Goal: Transaction & Acquisition: Purchase product/service

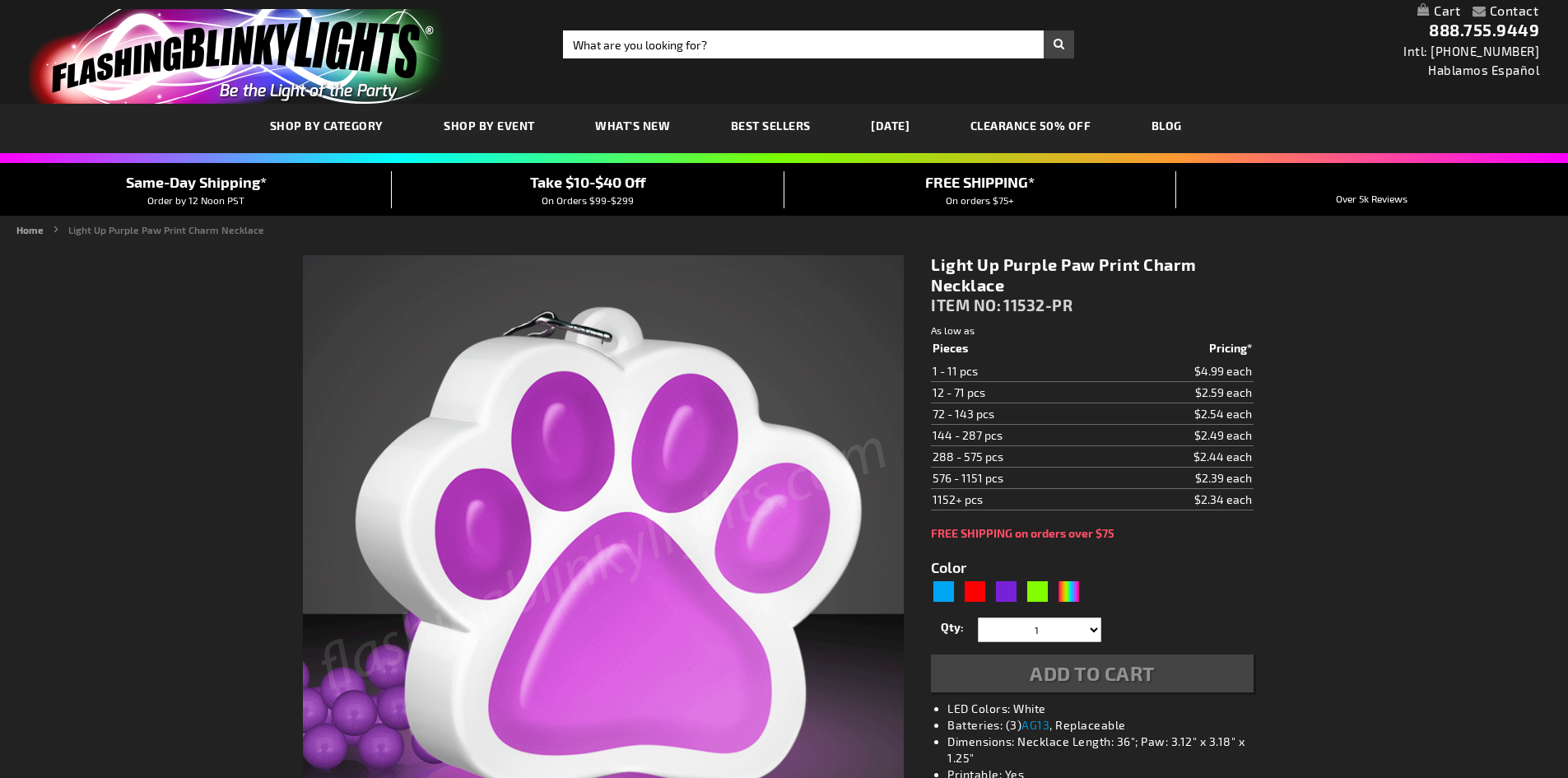
type input "5640"
click at [1043, 640] on select "1 2 3 4 5 6 7 8 9 10 11 12 24 36 48 60 72 84 96 108 120" at bounding box center [1040, 630] width 123 height 24
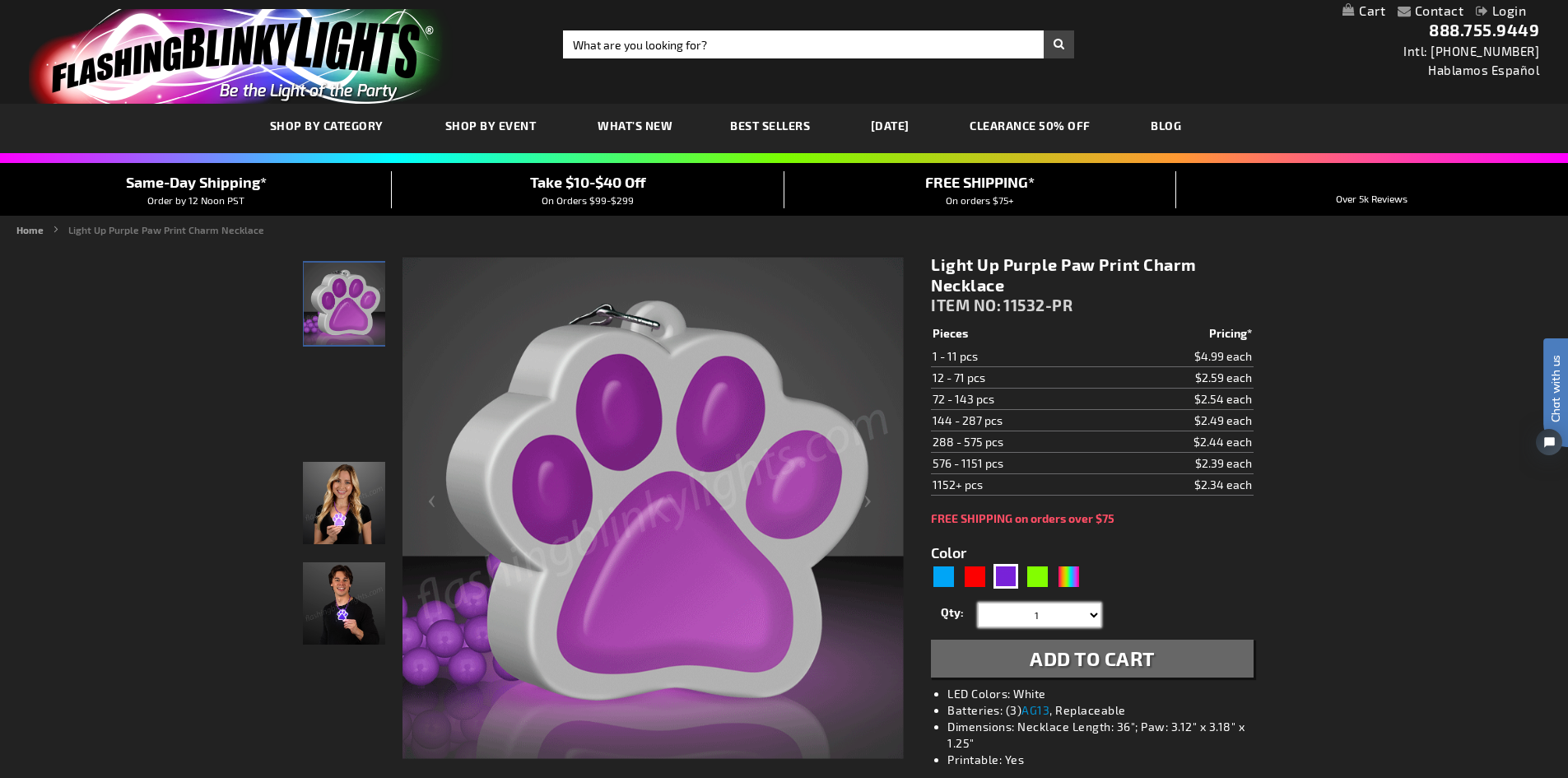
select select "108"
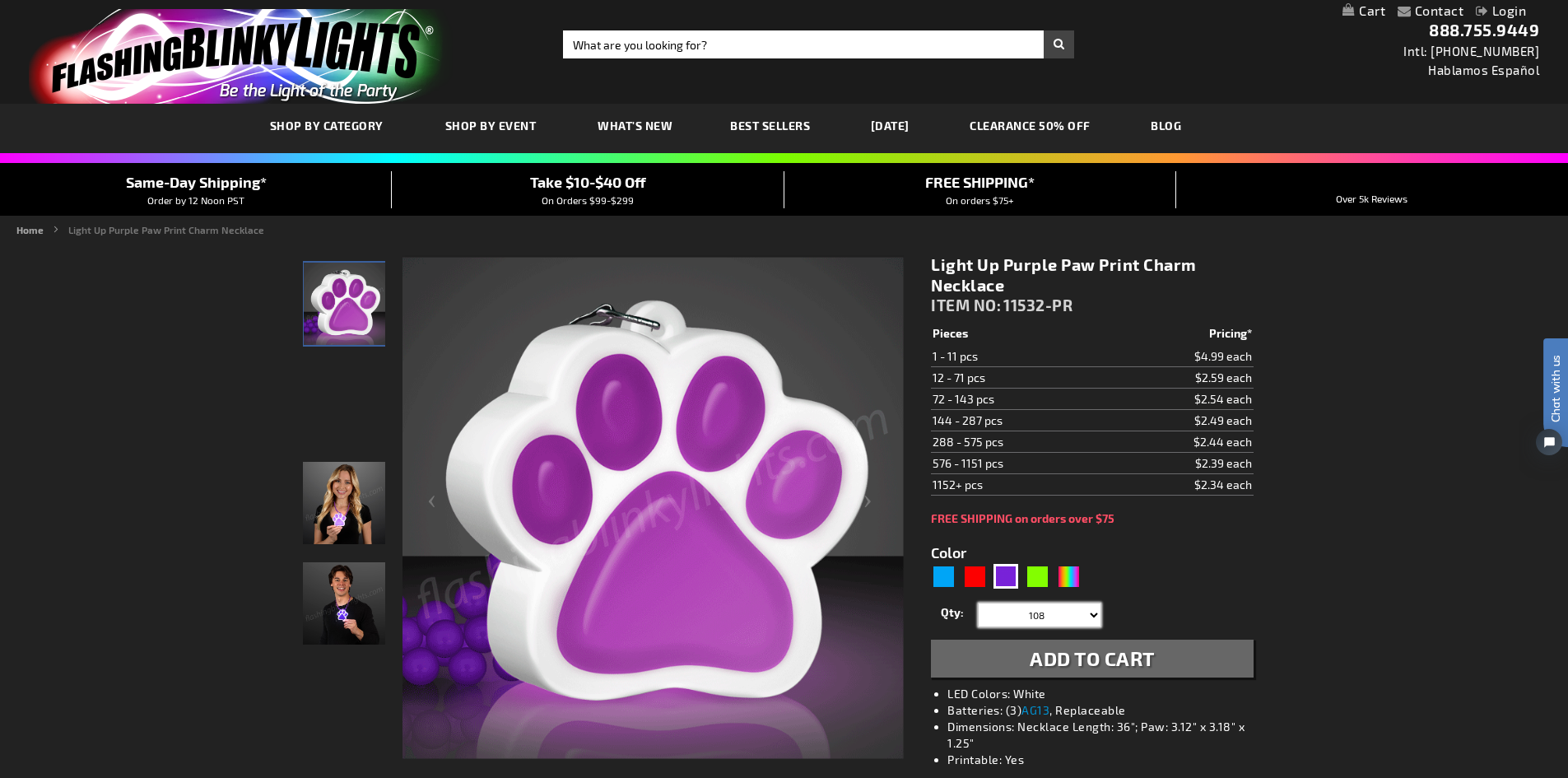
click at [978, 602] on select "1 2 3 4 5 6 7 8 9 10 11 12 24 36 48 60 72 84 96 108 120" at bounding box center [1040, 615] width 123 height 24
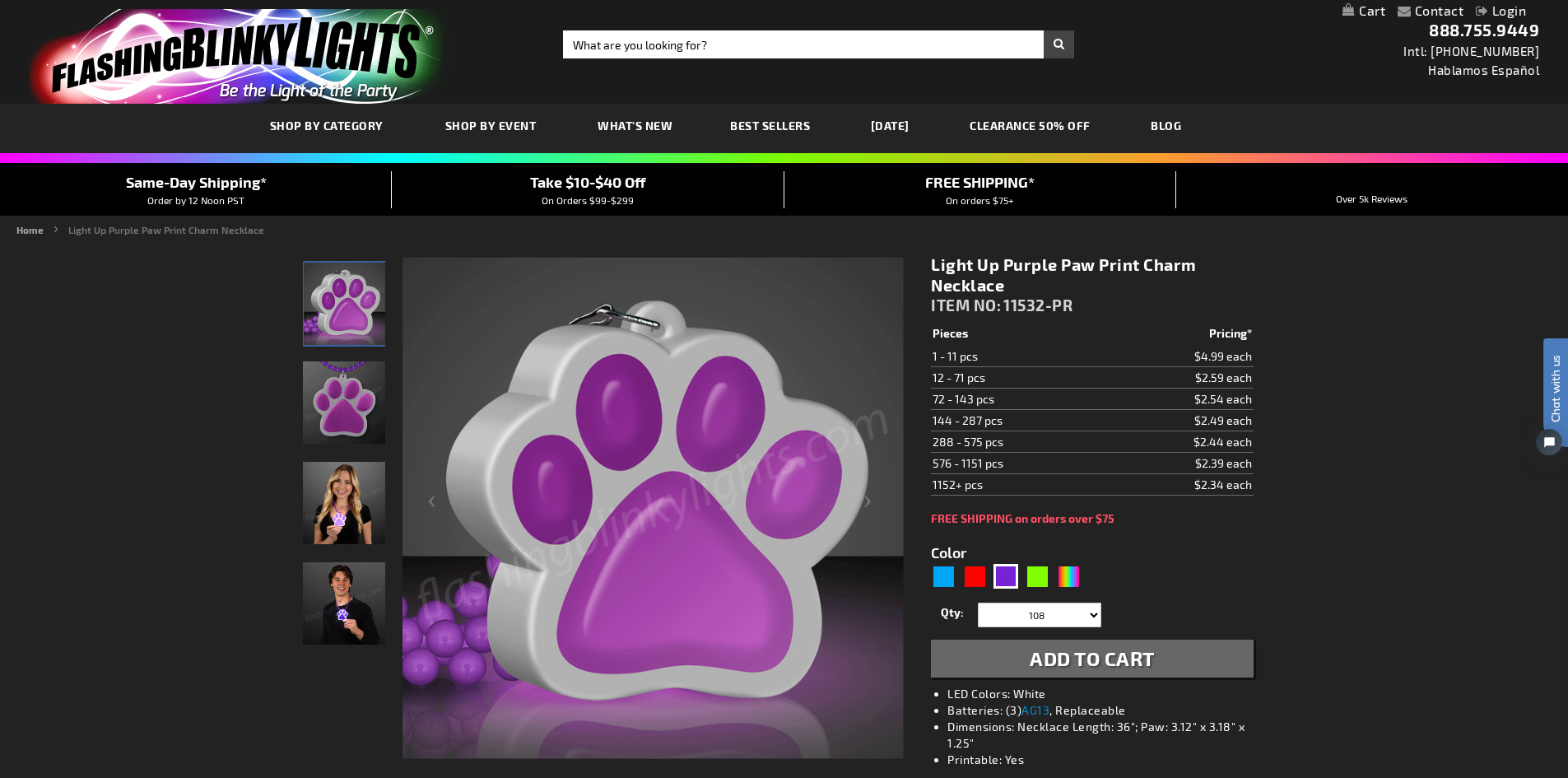
click at [1116, 648] on span "Add to Cart" at bounding box center [1092, 658] width 125 height 24
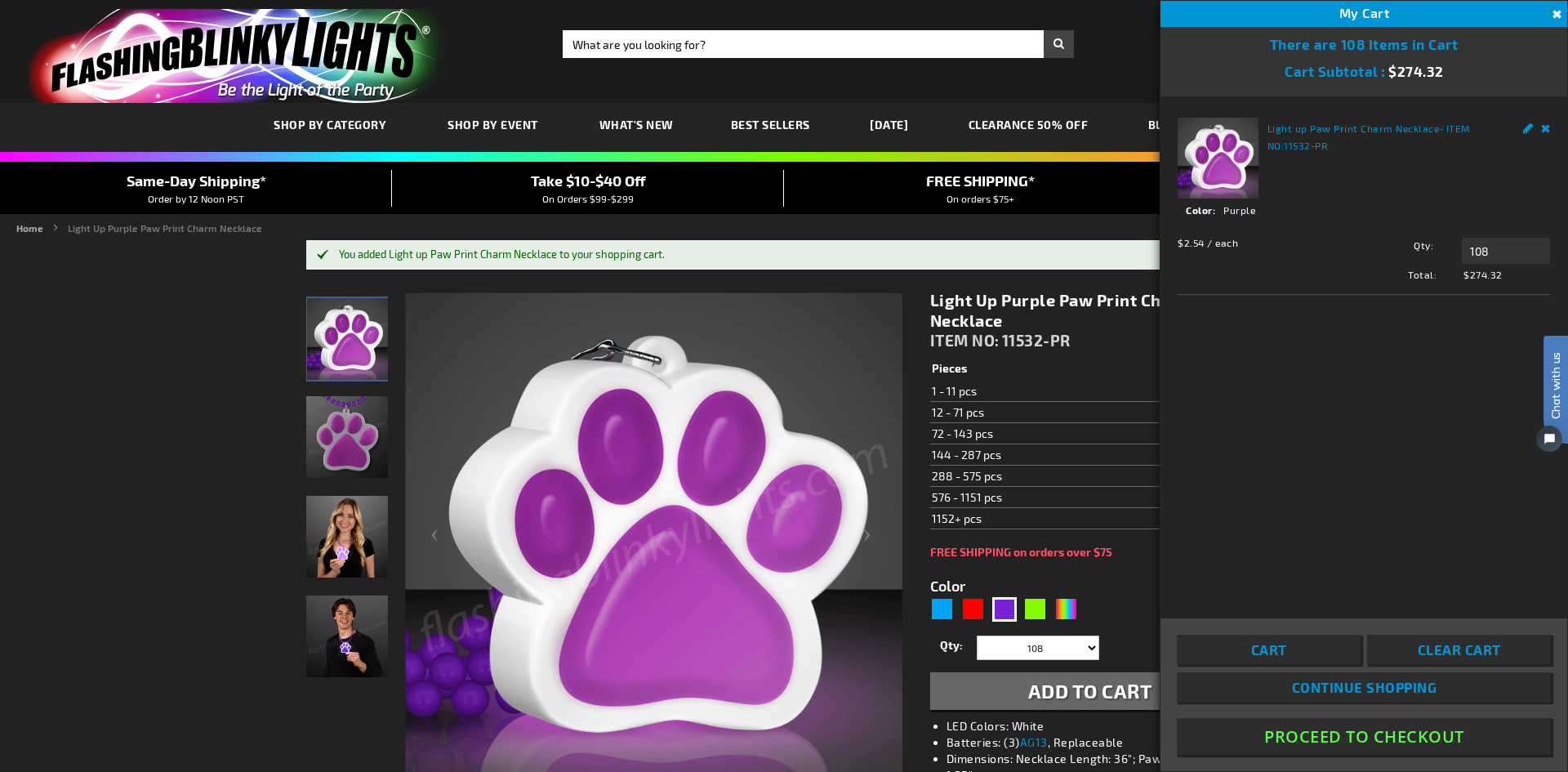
click at [1346, 729] on button "Proceed To Checkout" at bounding box center [1364, 736] width 374 height 36
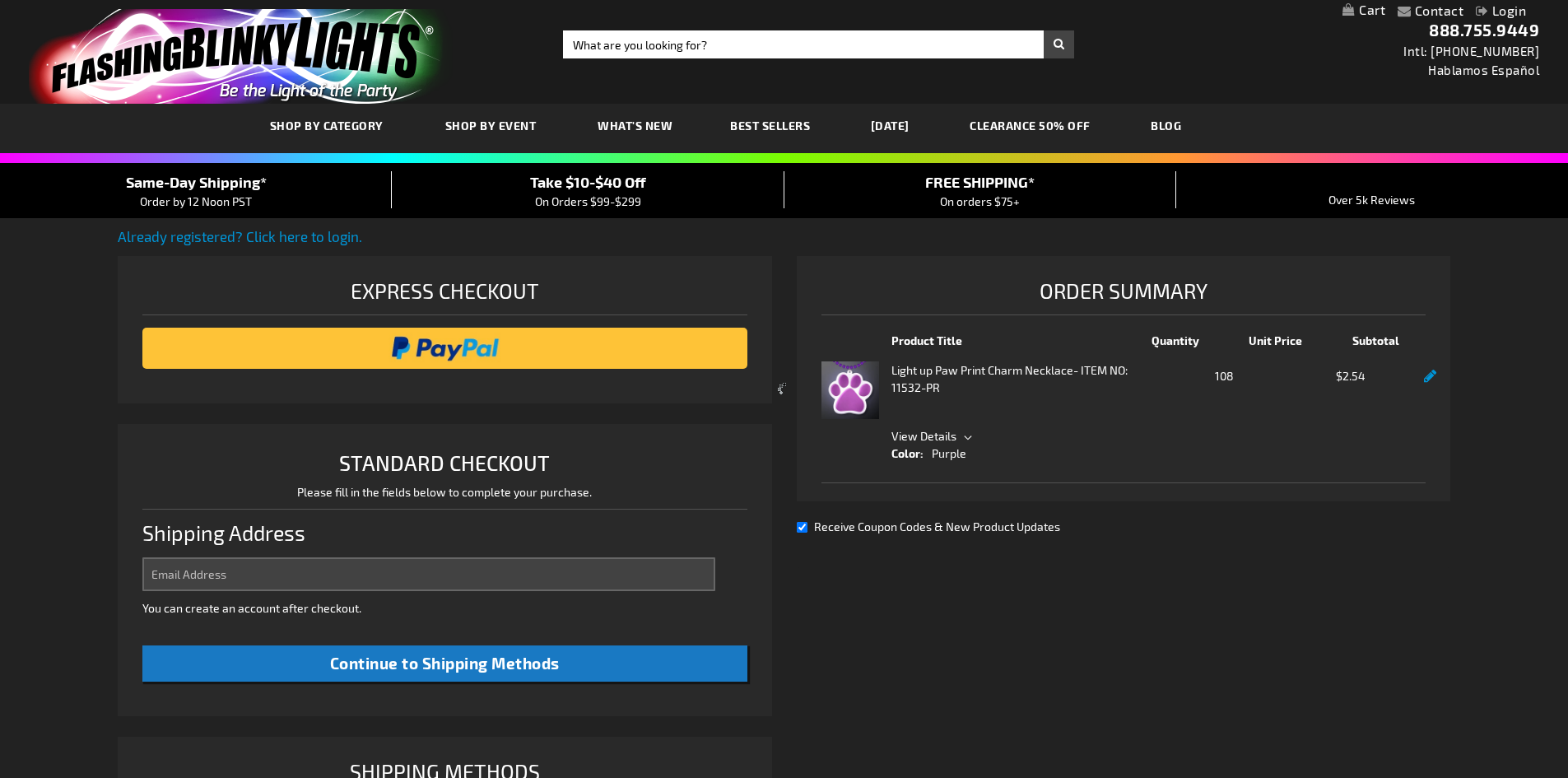
select select "US"
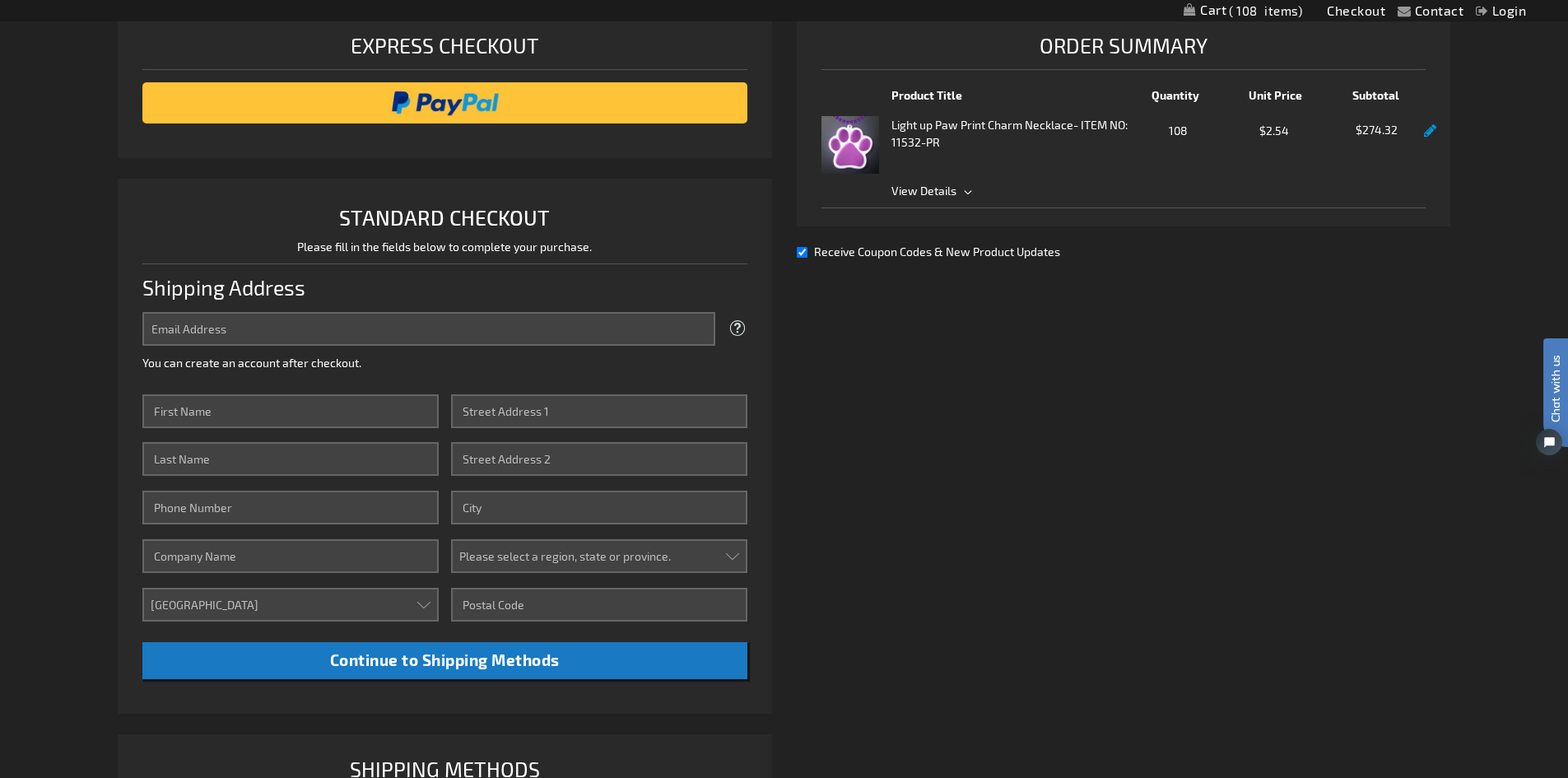
scroll to position [247, 0]
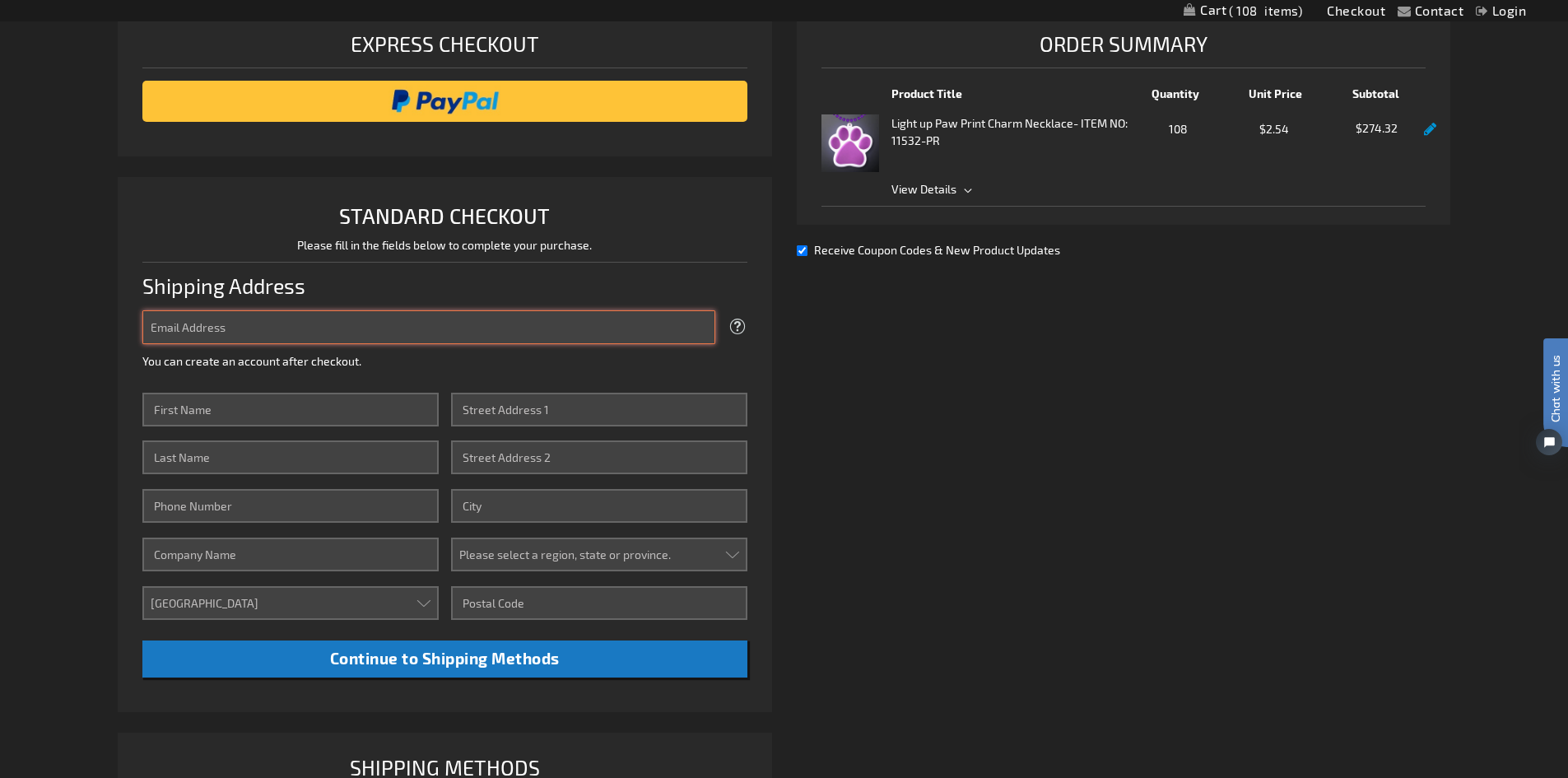
click at [270, 336] on input "Email Address" at bounding box center [429, 327] width 573 height 34
type input "[EMAIL_ADDRESS][DOMAIN_NAME]"
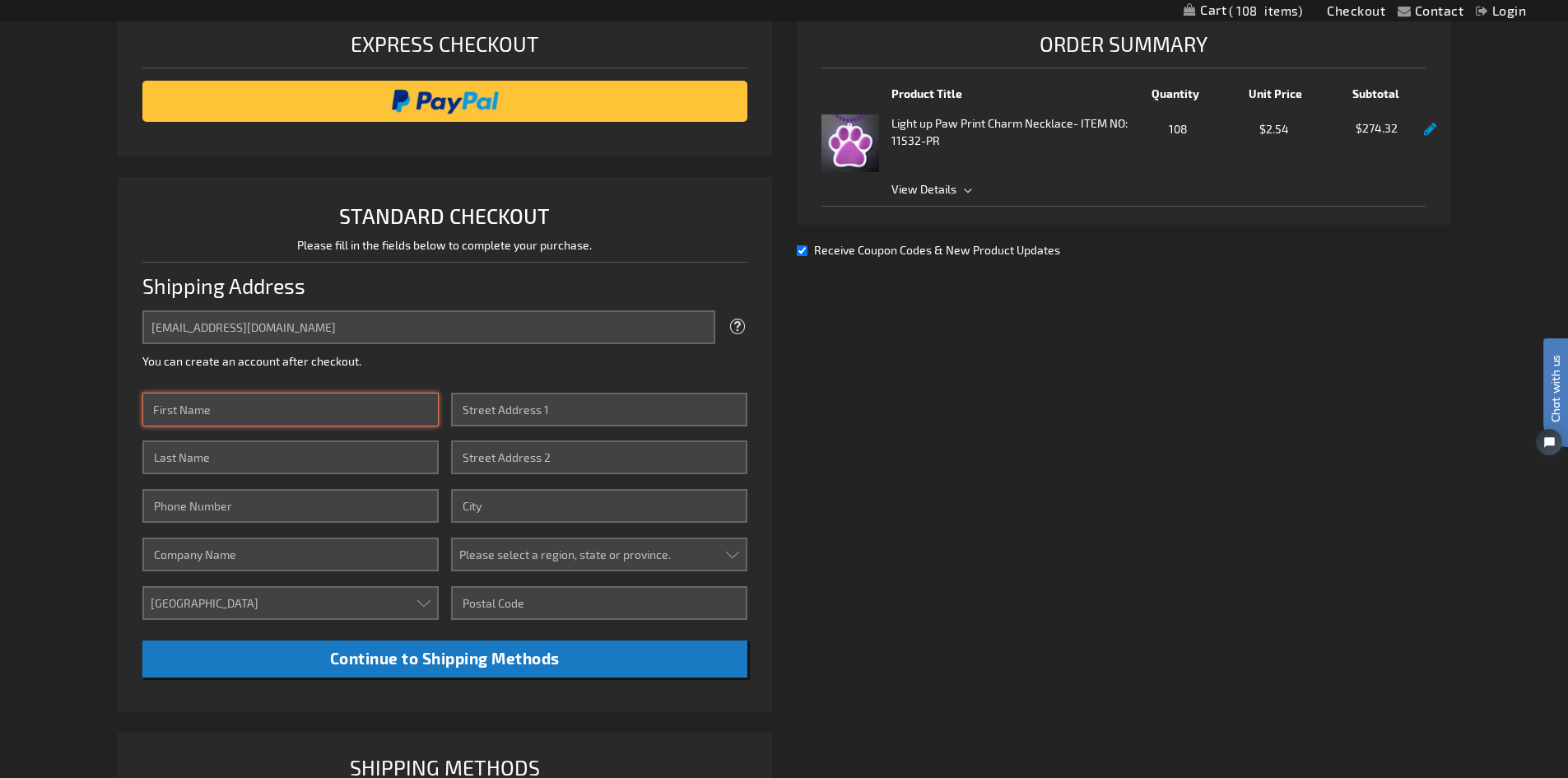
click at [279, 401] on input "First Name" at bounding box center [290, 410] width 296 height 34
type input "[PERSON_NAME]"
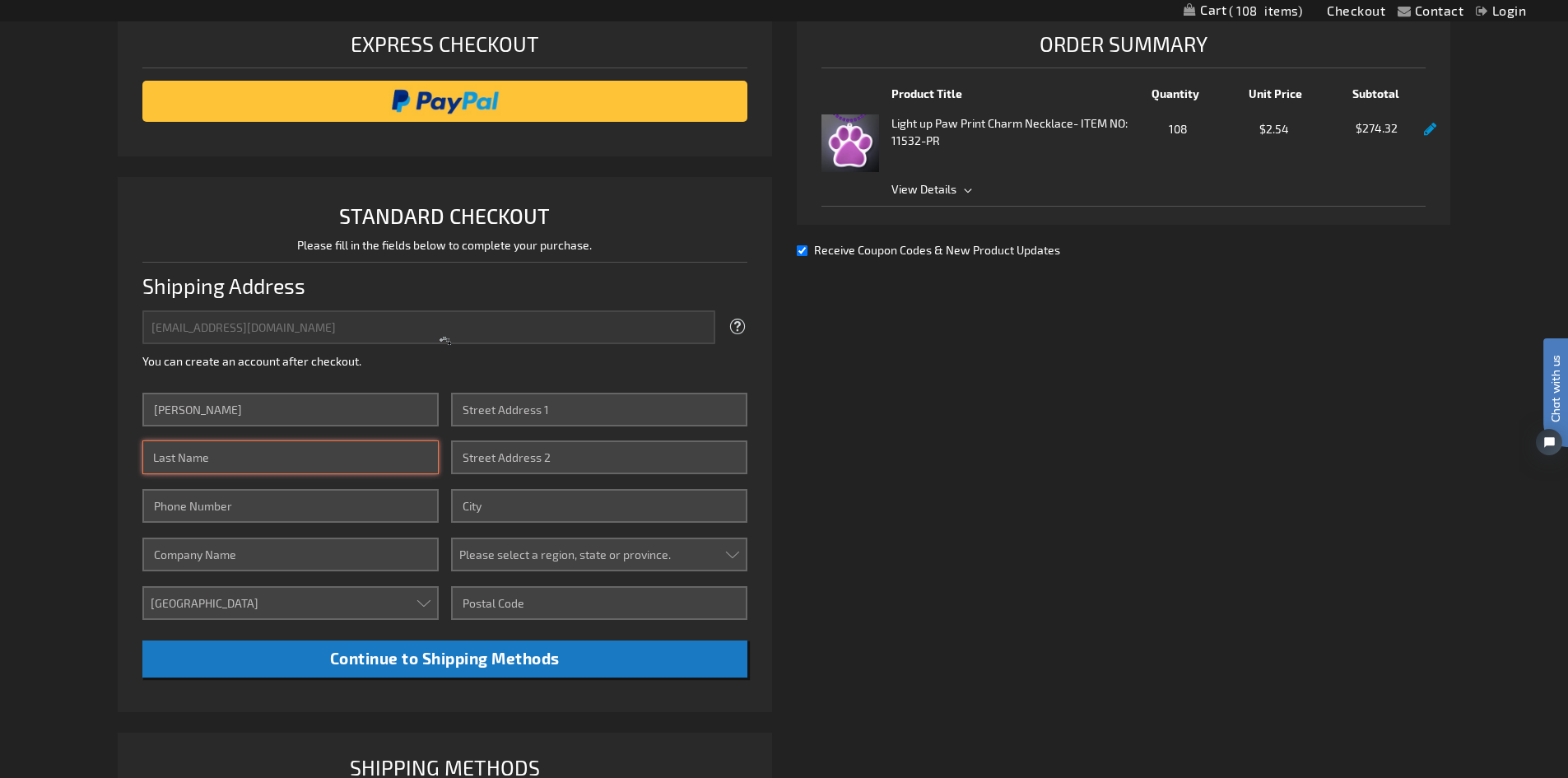
type input "B"
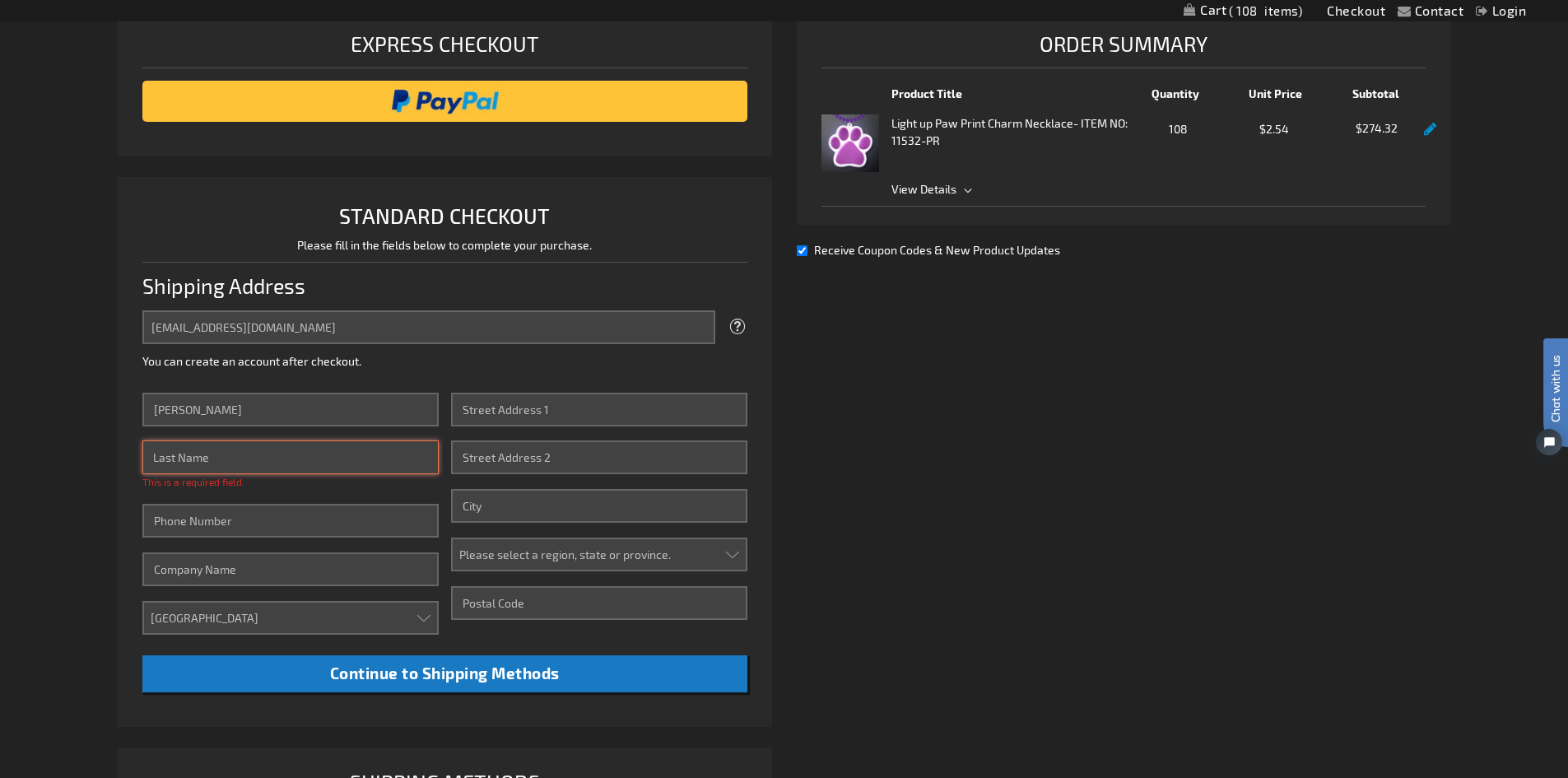
click at [285, 449] on input "Last Name" at bounding box center [290, 457] width 296 height 34
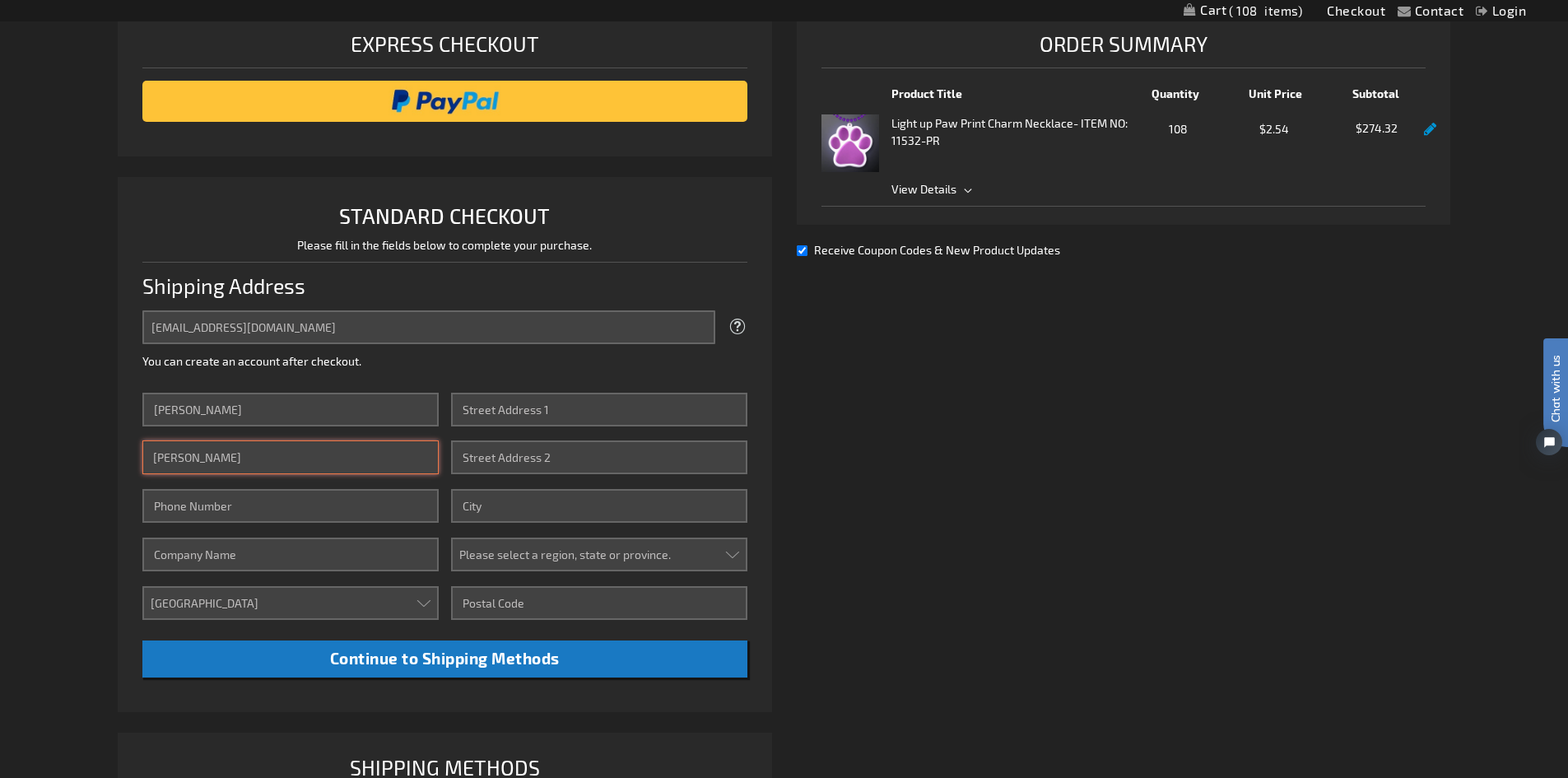
type input "[PERSON_NAME]"
type input "5076908280"
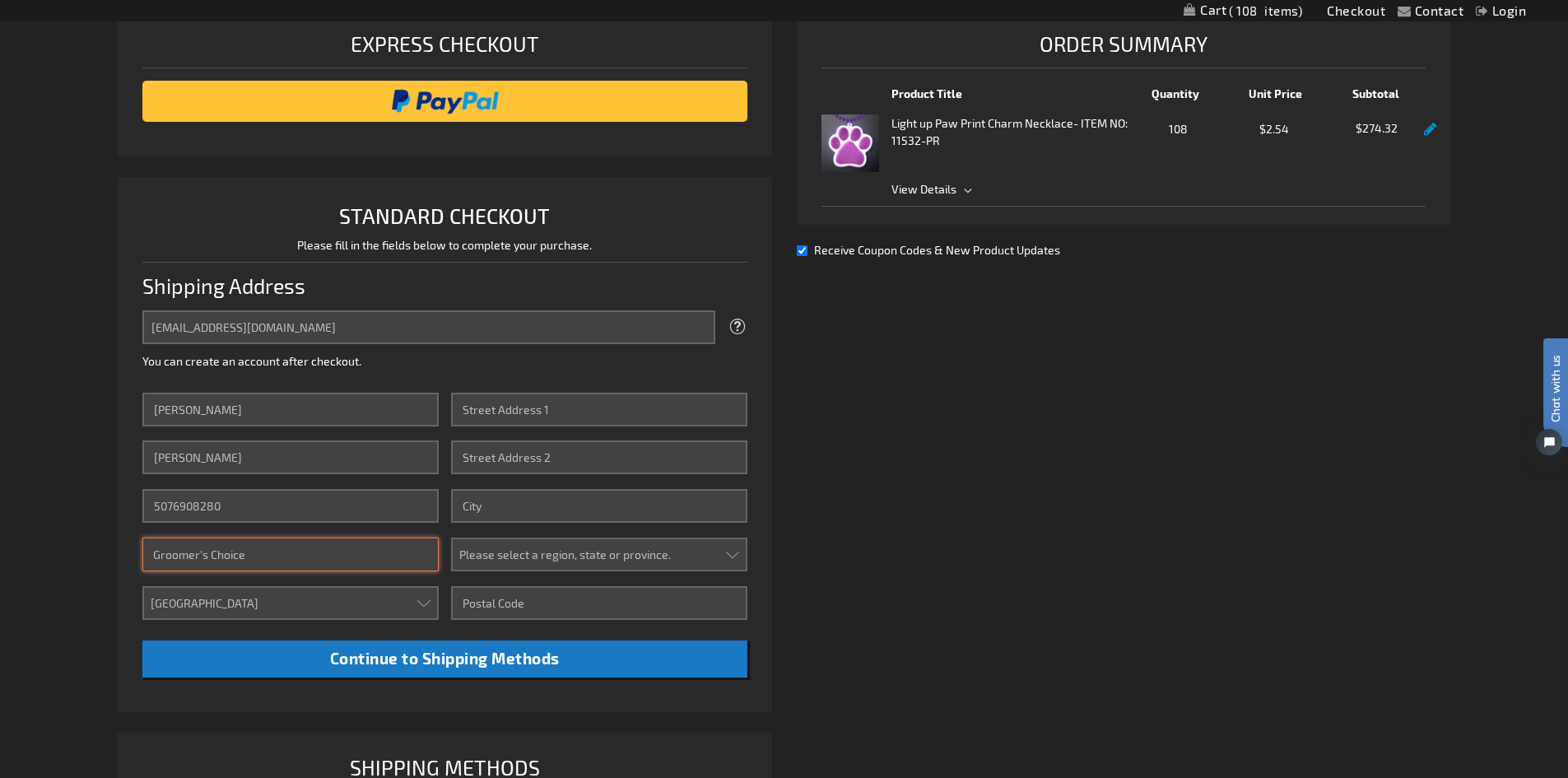
type input "Groomer's Choice"
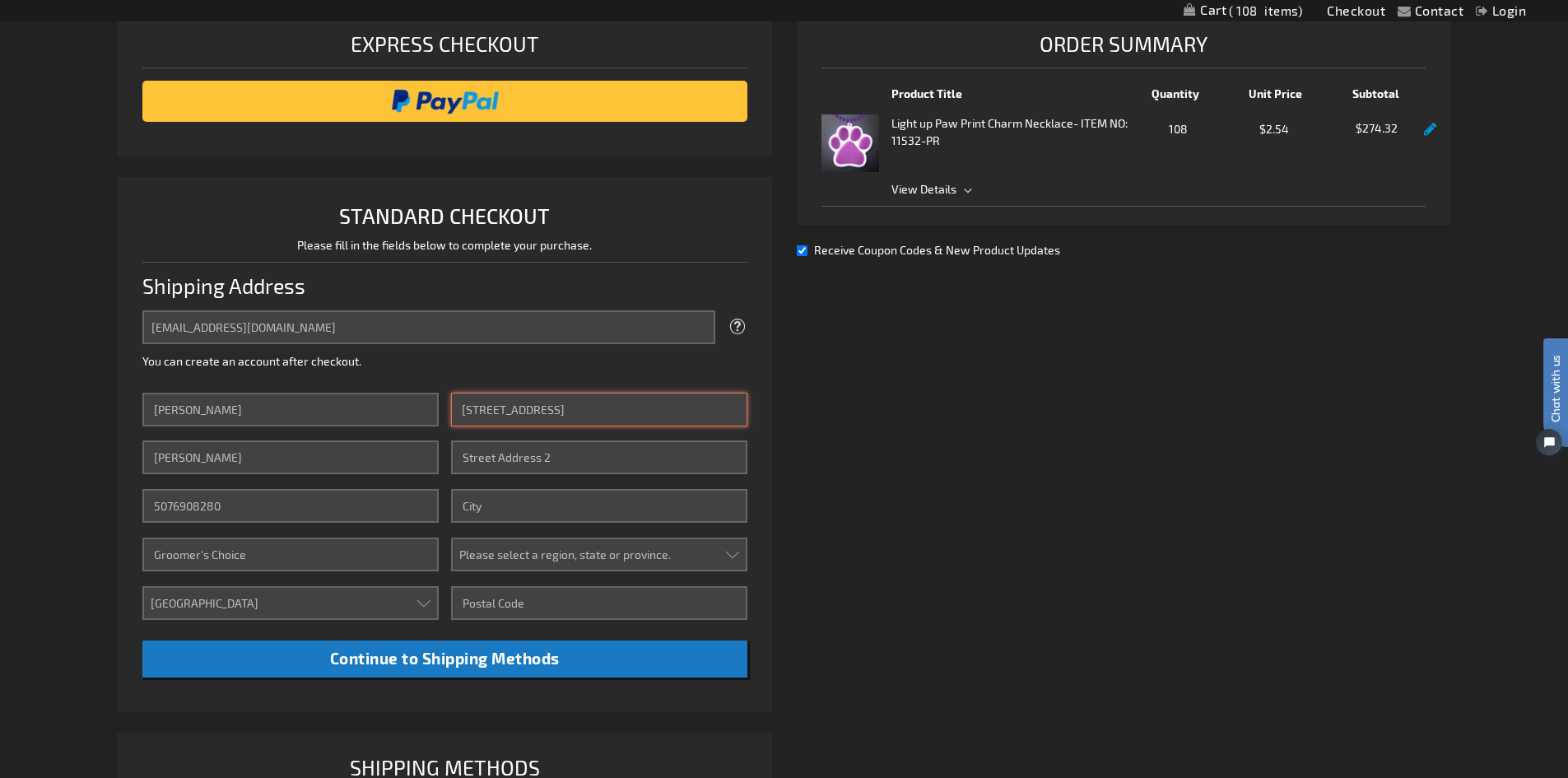
type input "[STREET_ADDRESS]"
type input "Suite A1"
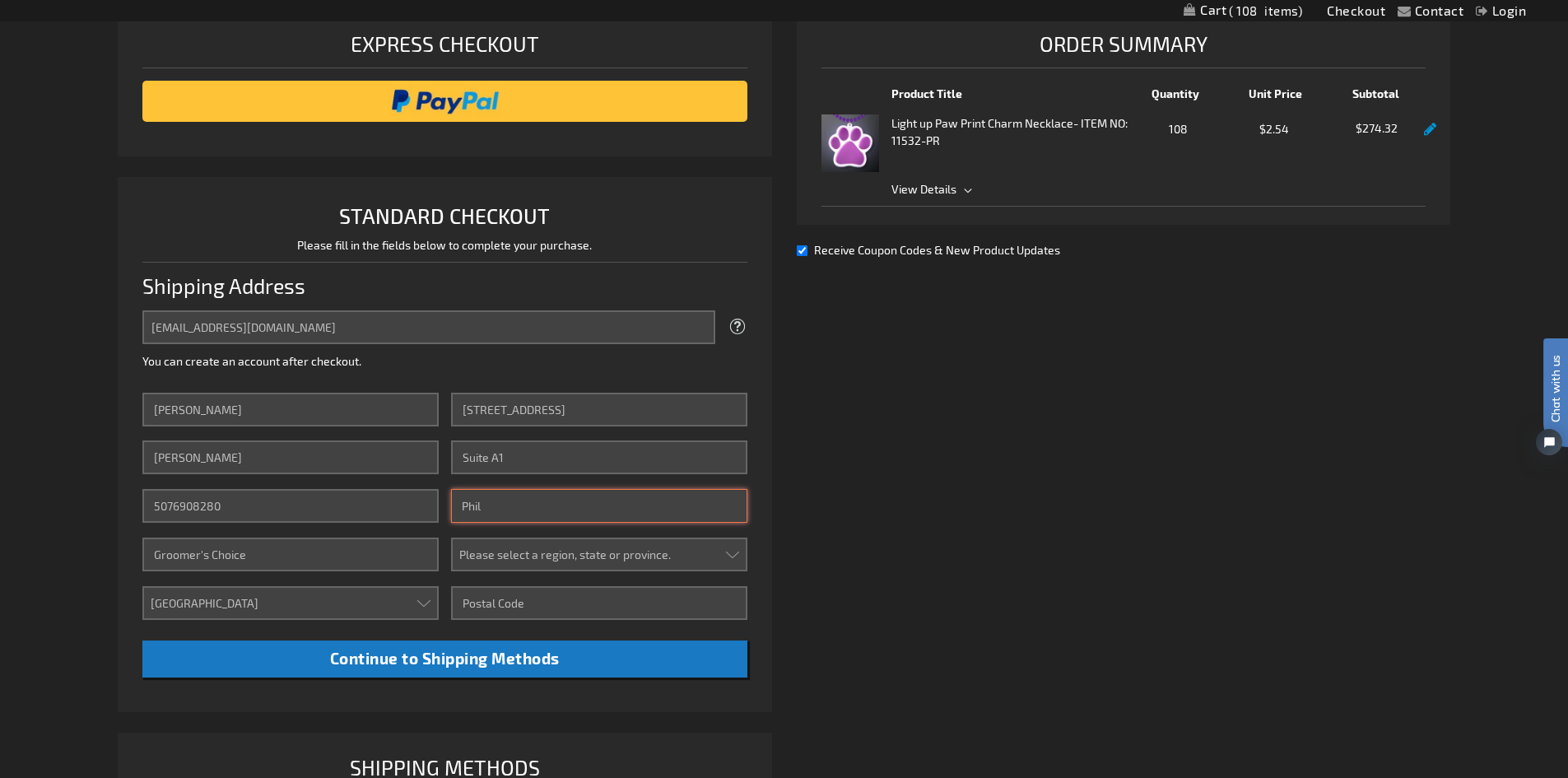
type input "[GEOGRAPHIC_DATA]"
select select "51"
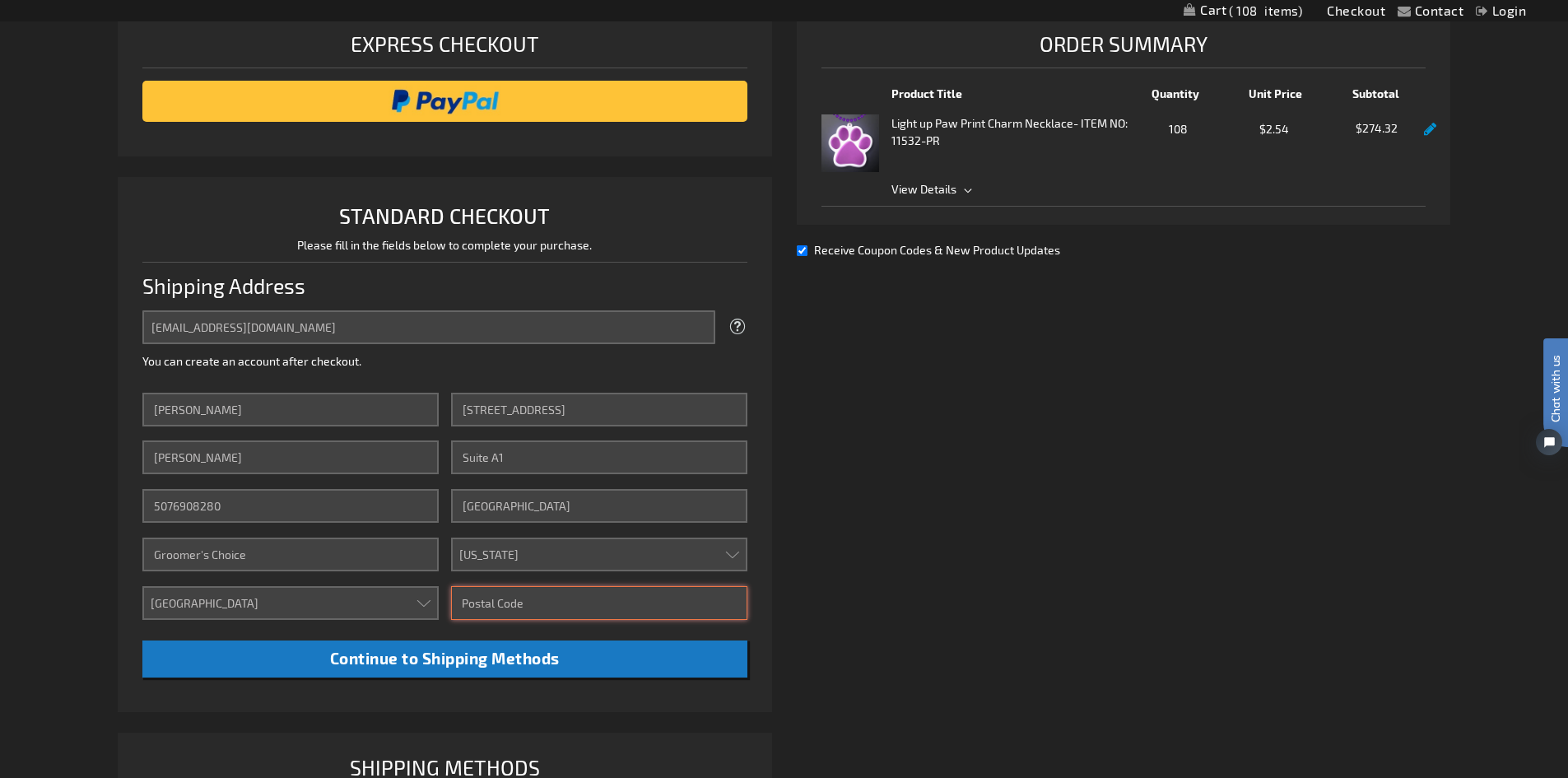
type input "19154"
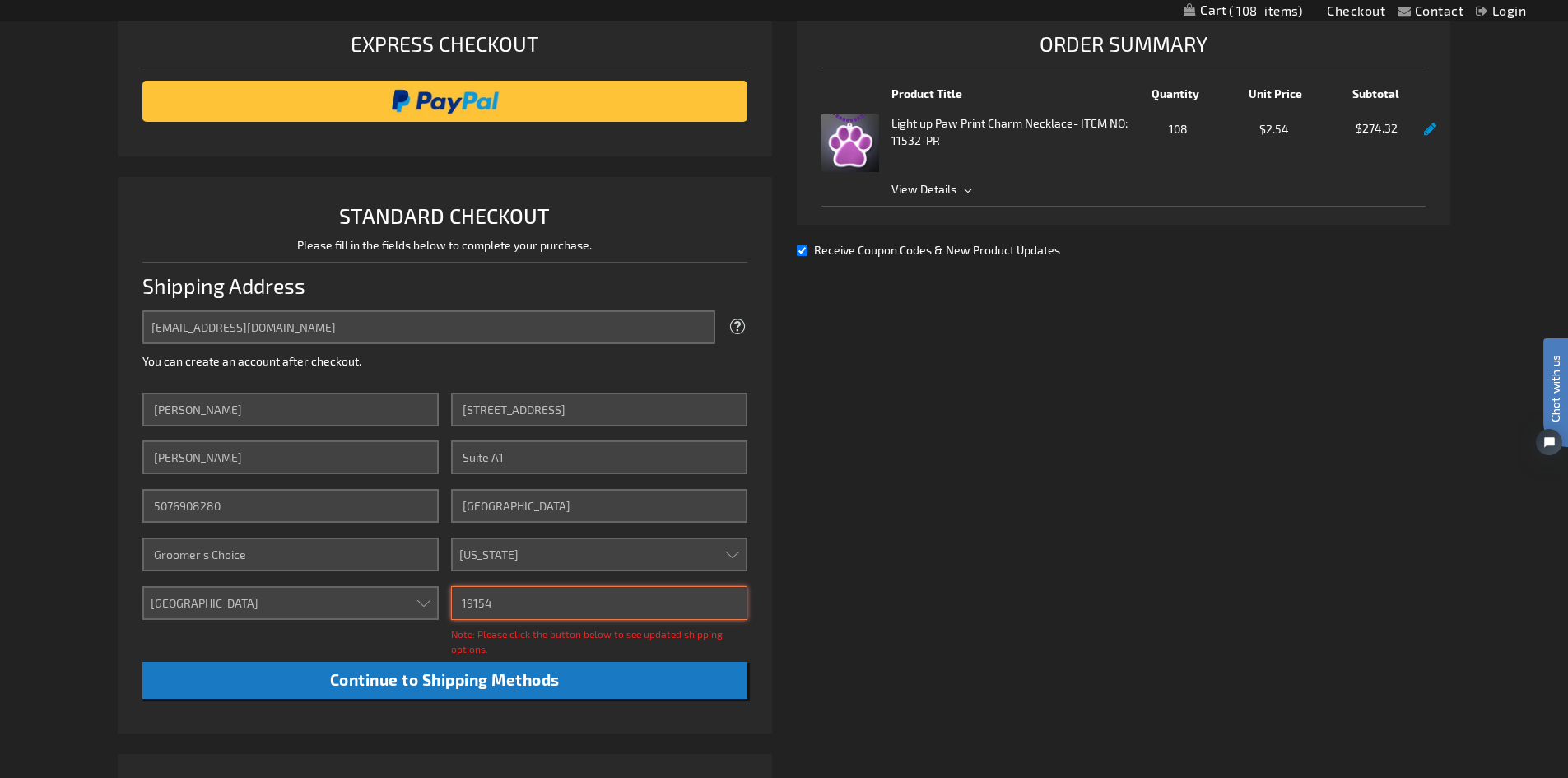
click at [597, 588] on input "19154" at bounding box center [598, 602] width 296 height 34
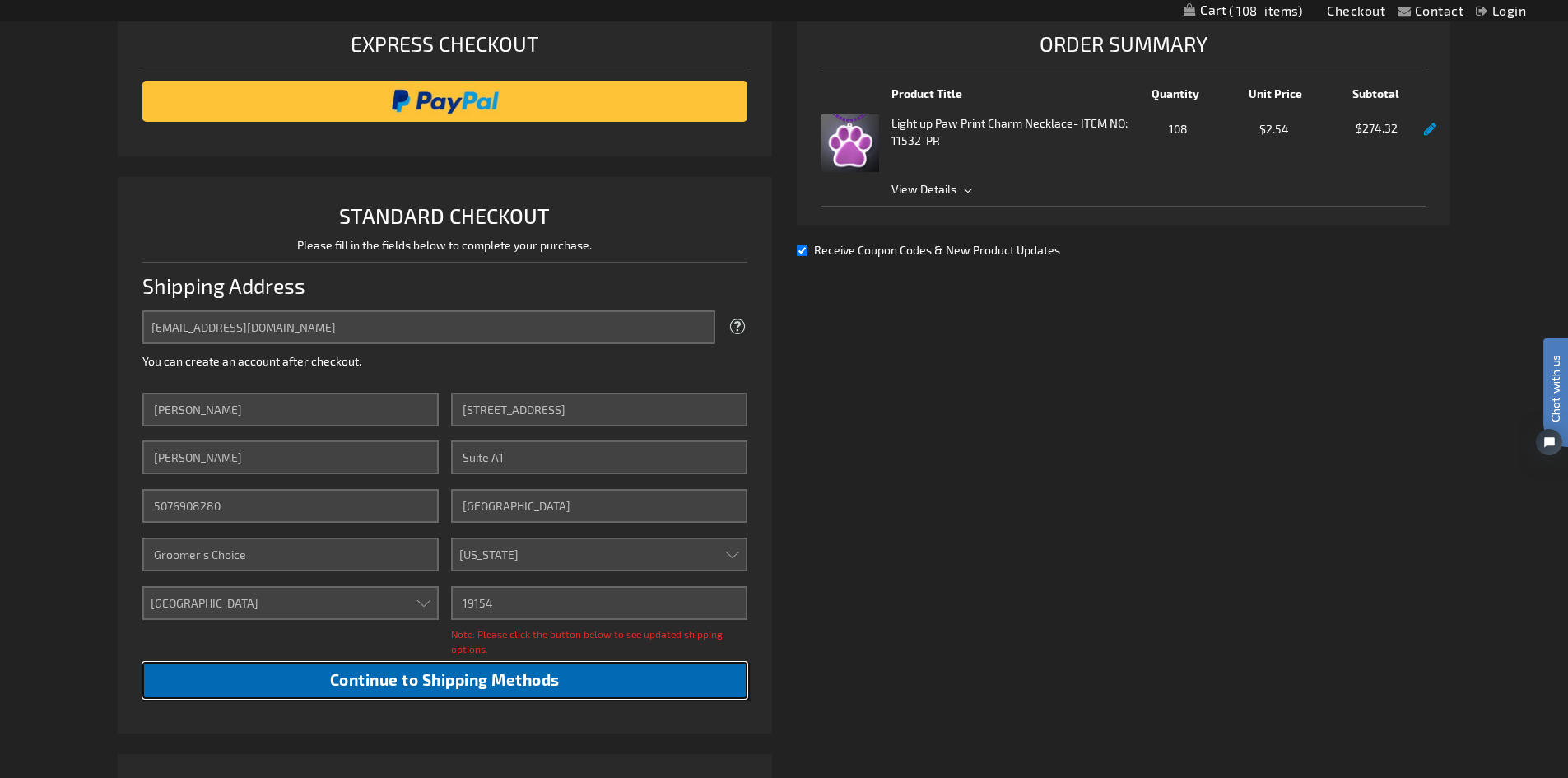
click at [459, 674] on span "Continue to Shipping Methods" at bounding box center [445, 679] width 230 height 19
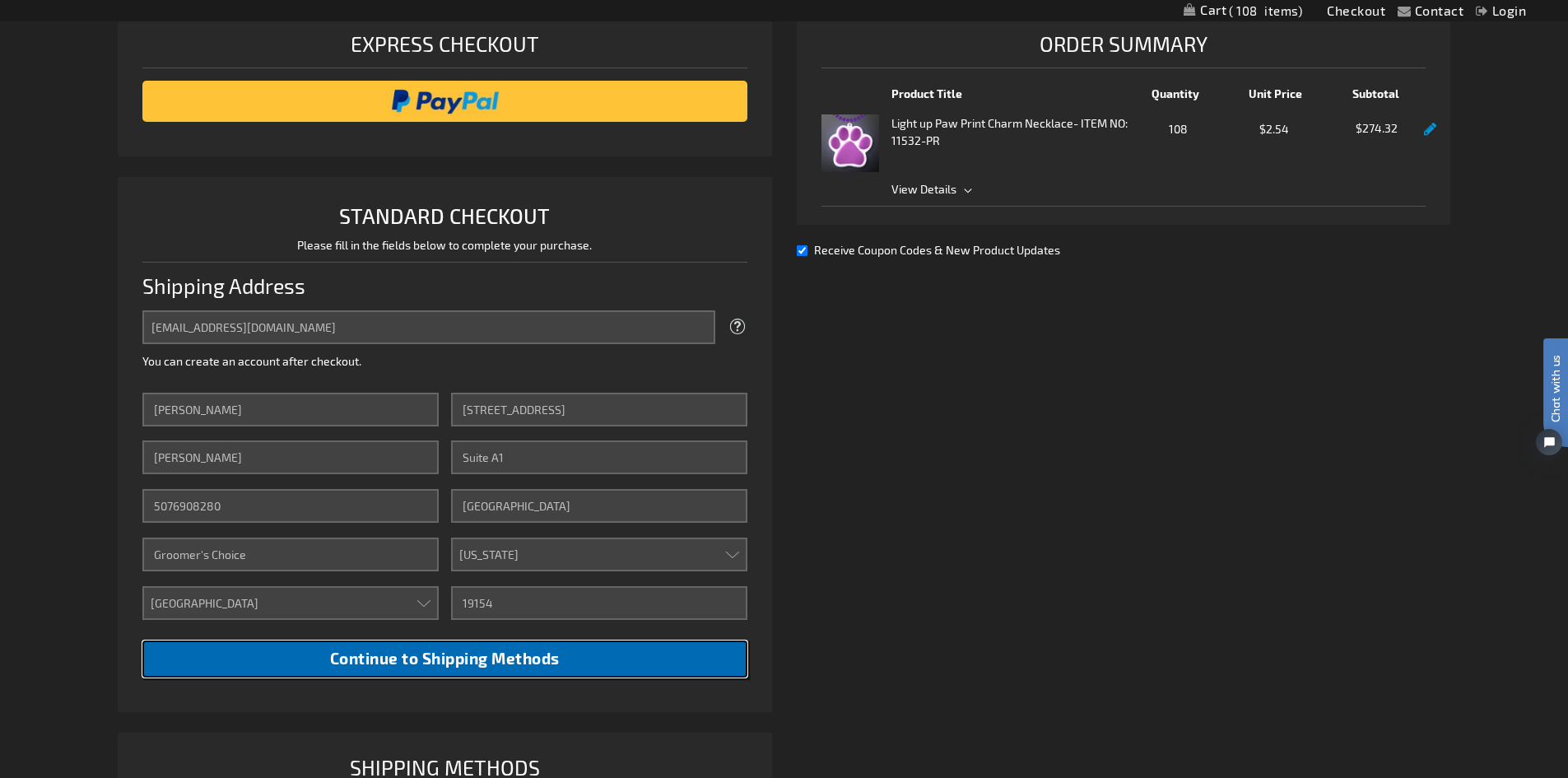
click at [468, 651] on span "Continue to Shipping Methods" at bounding box center [445, 658] width 230 height 19
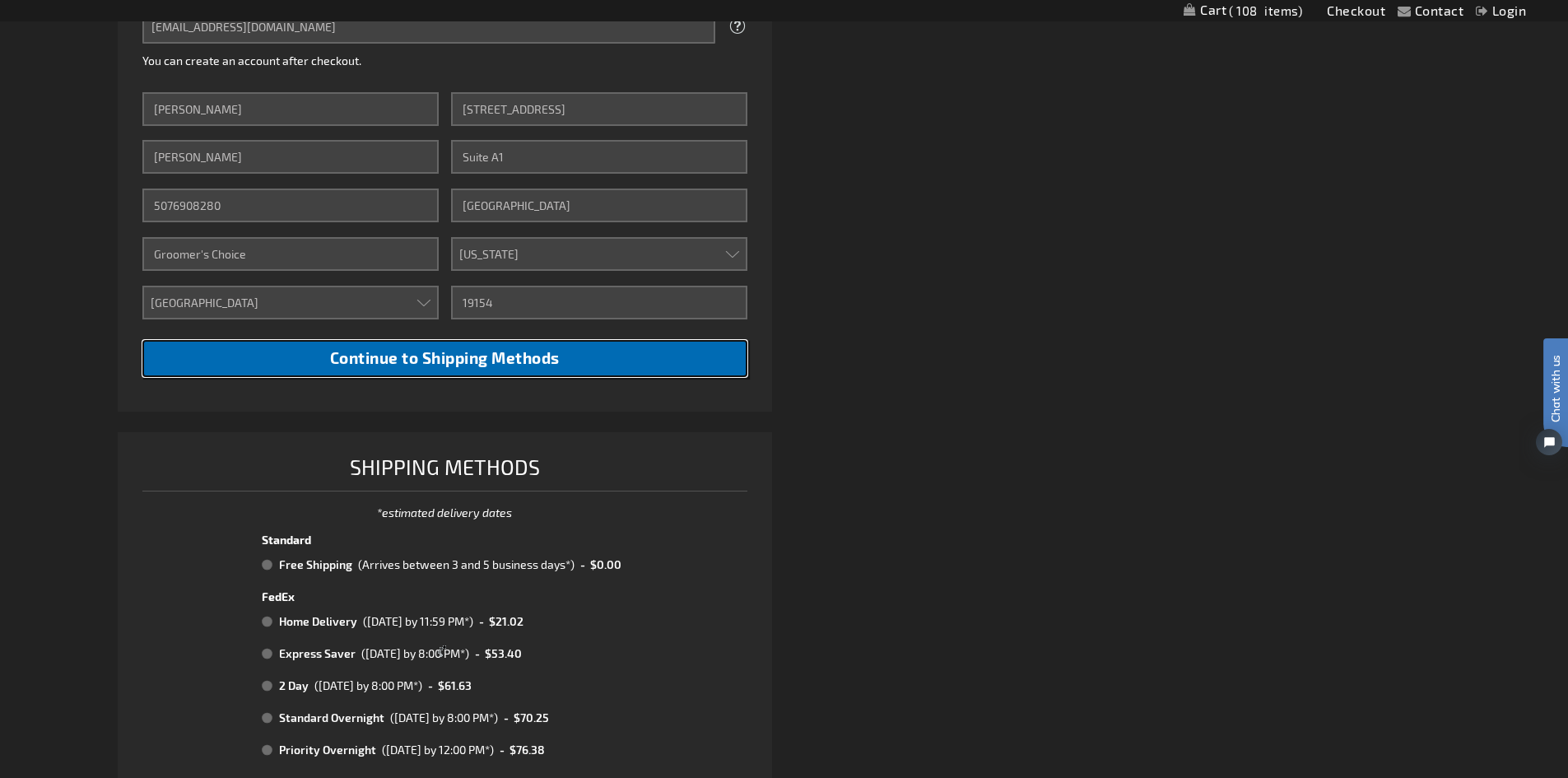
scroll to position [576, 0]
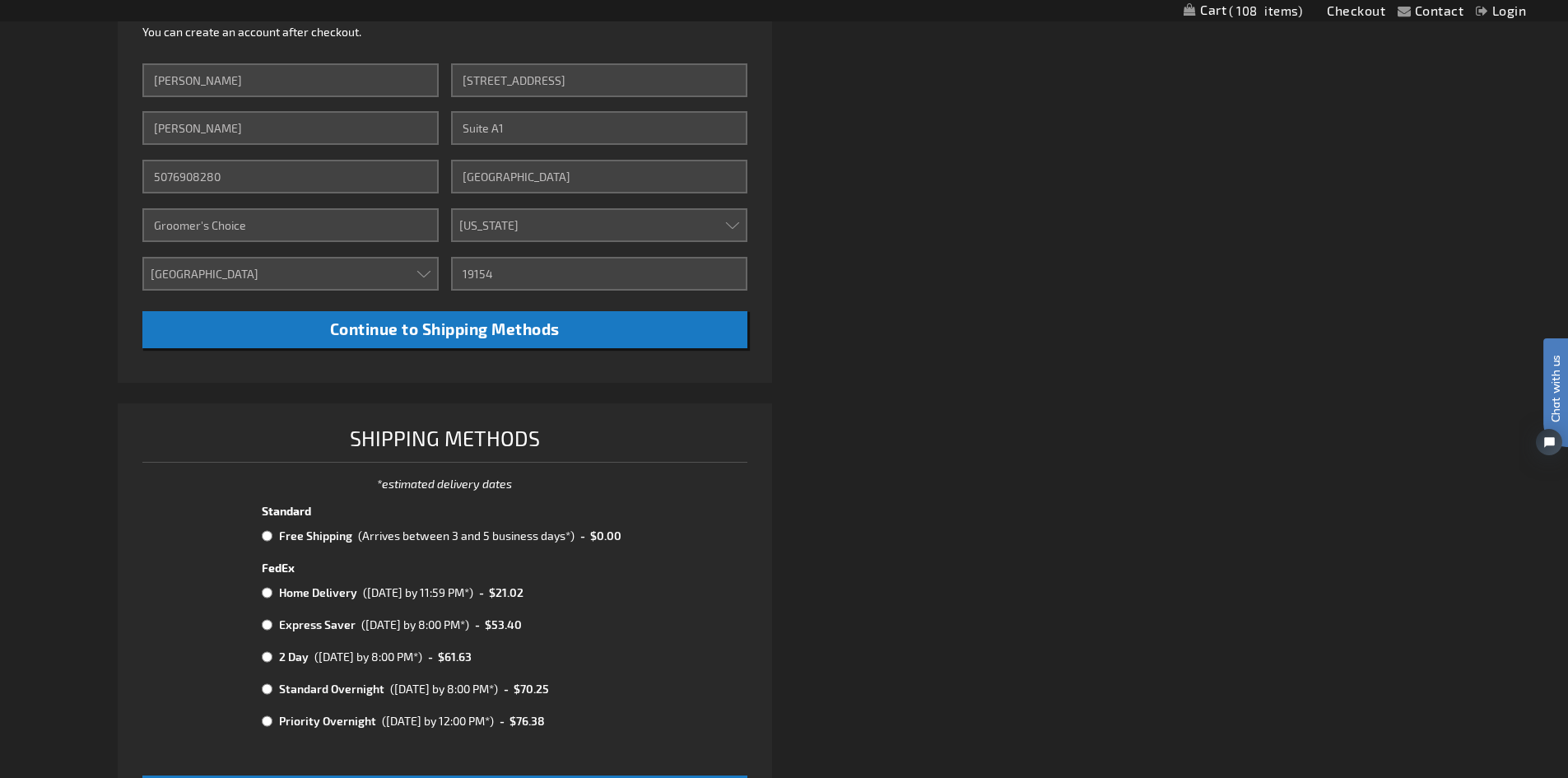
click at [269, 626] on input "radio" at bounding box center [267, 624] width 10 height 13
radio input "true"
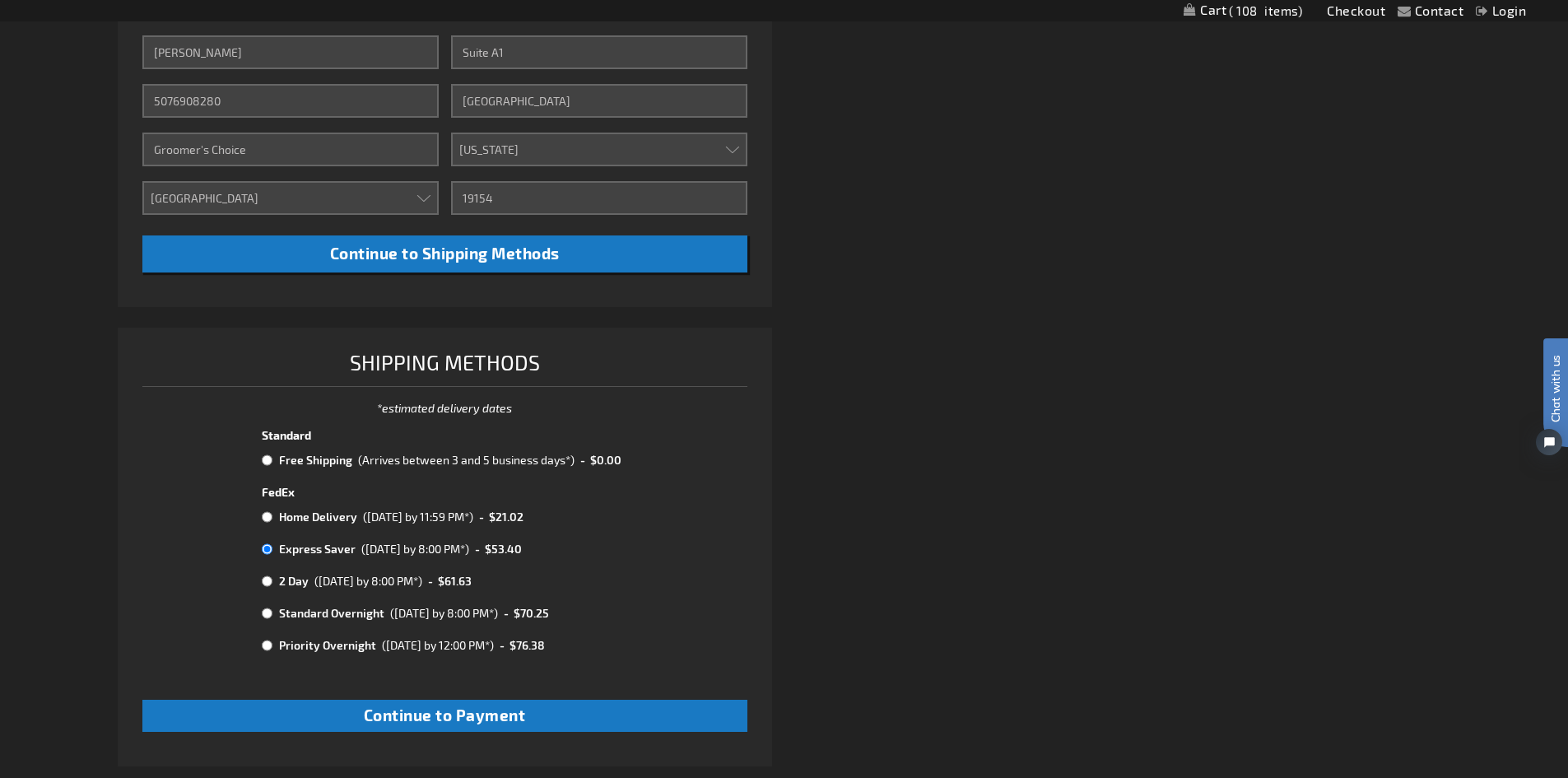
scroll to position [658, 0]
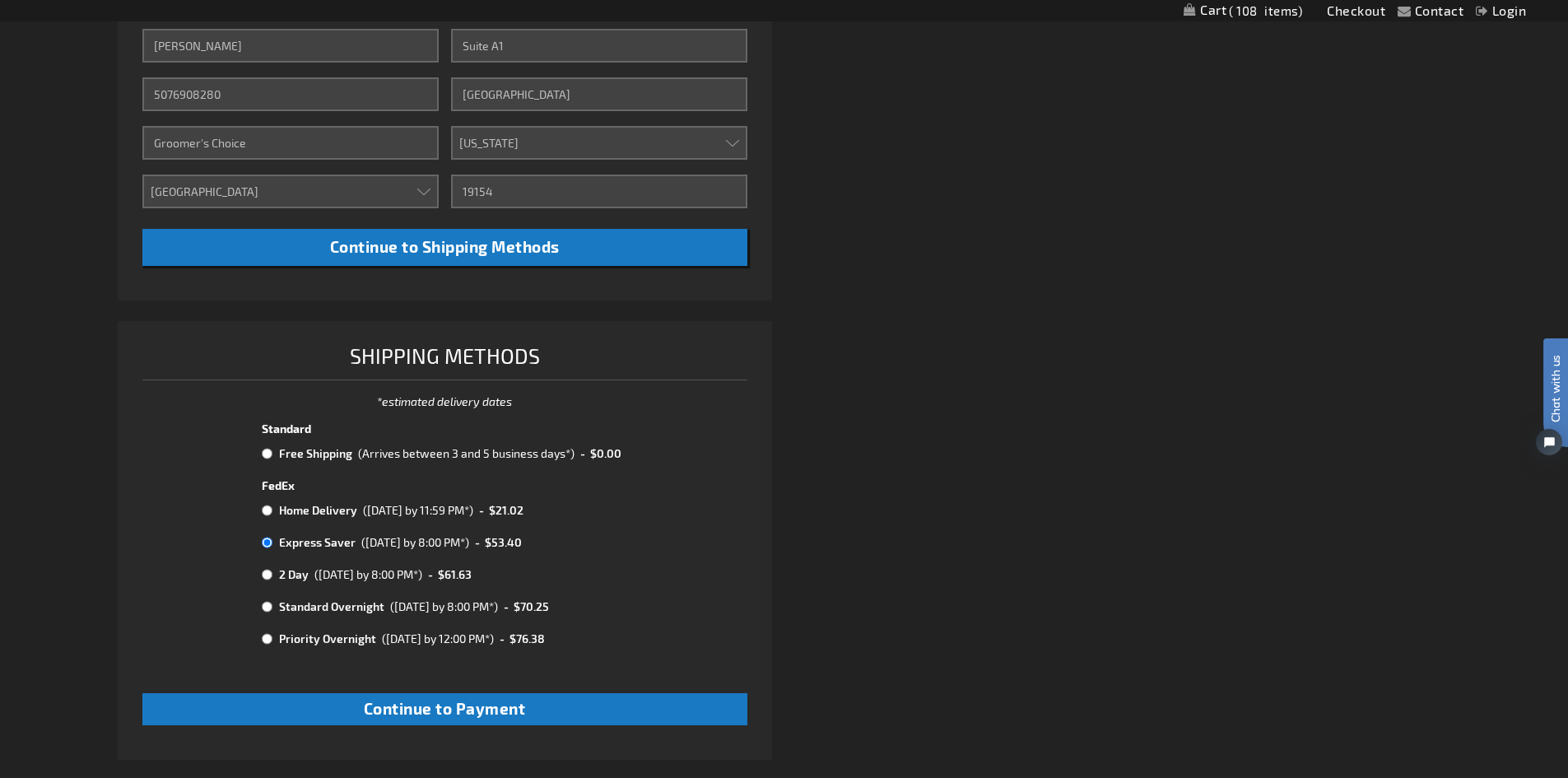
click at [311, 510] on td "Home Delivery" at bounding box center [317, 510] width 84 height 22
radio input "true"
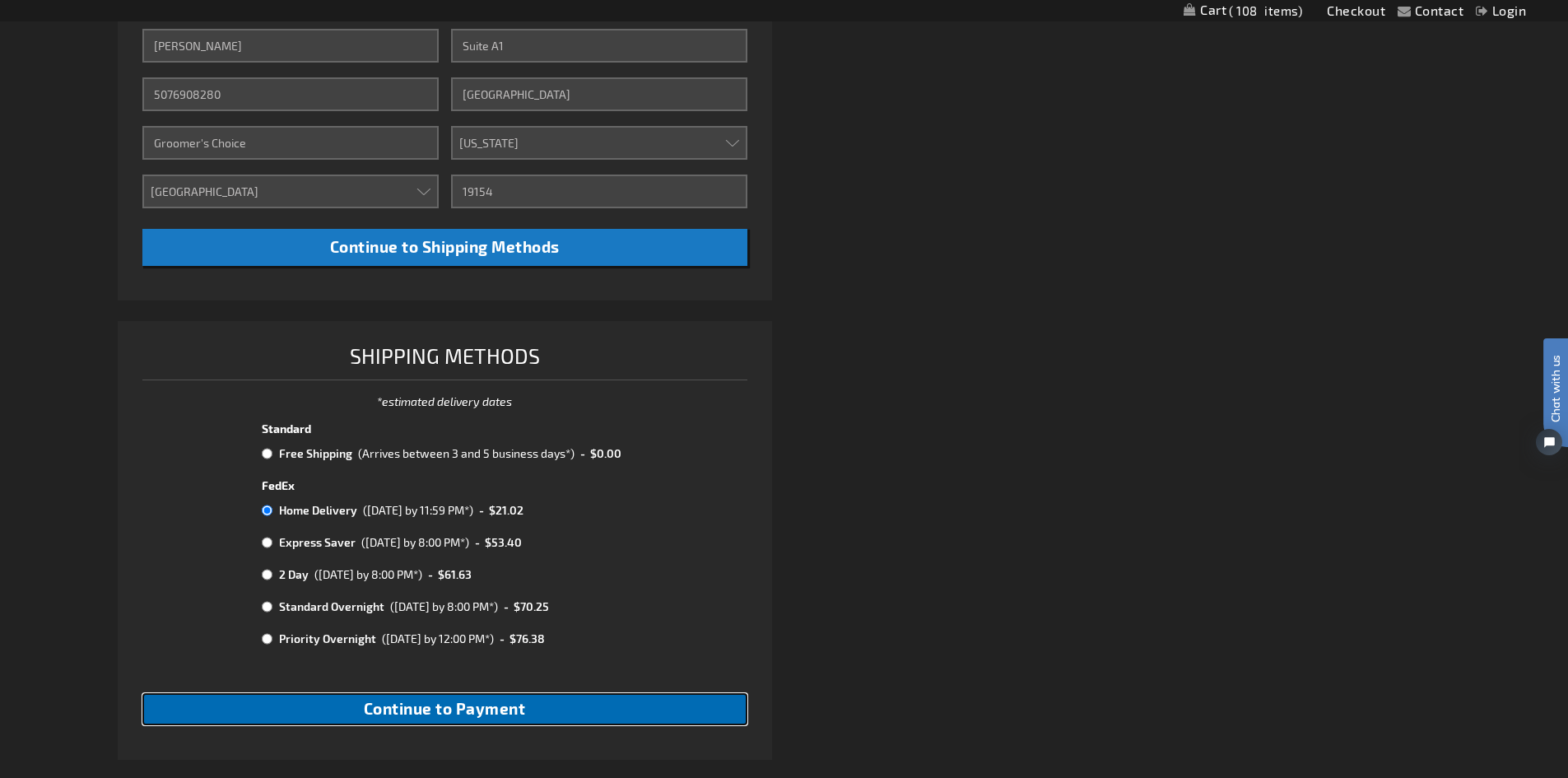
click at [365, 713] on span "Continue to Payment" at bounding box center [446, 708] width 162 height 19
